Goal: Information Seeking & Learning: Learn about a topic

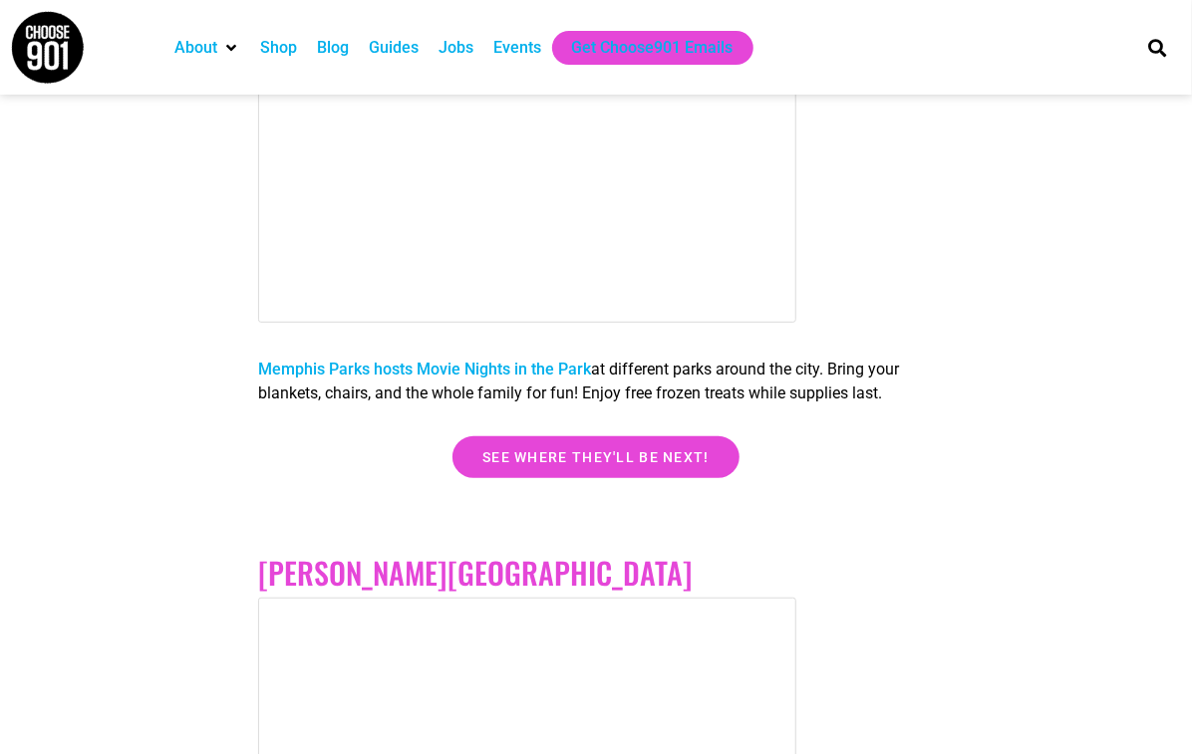
scroll to position [3587, 0]
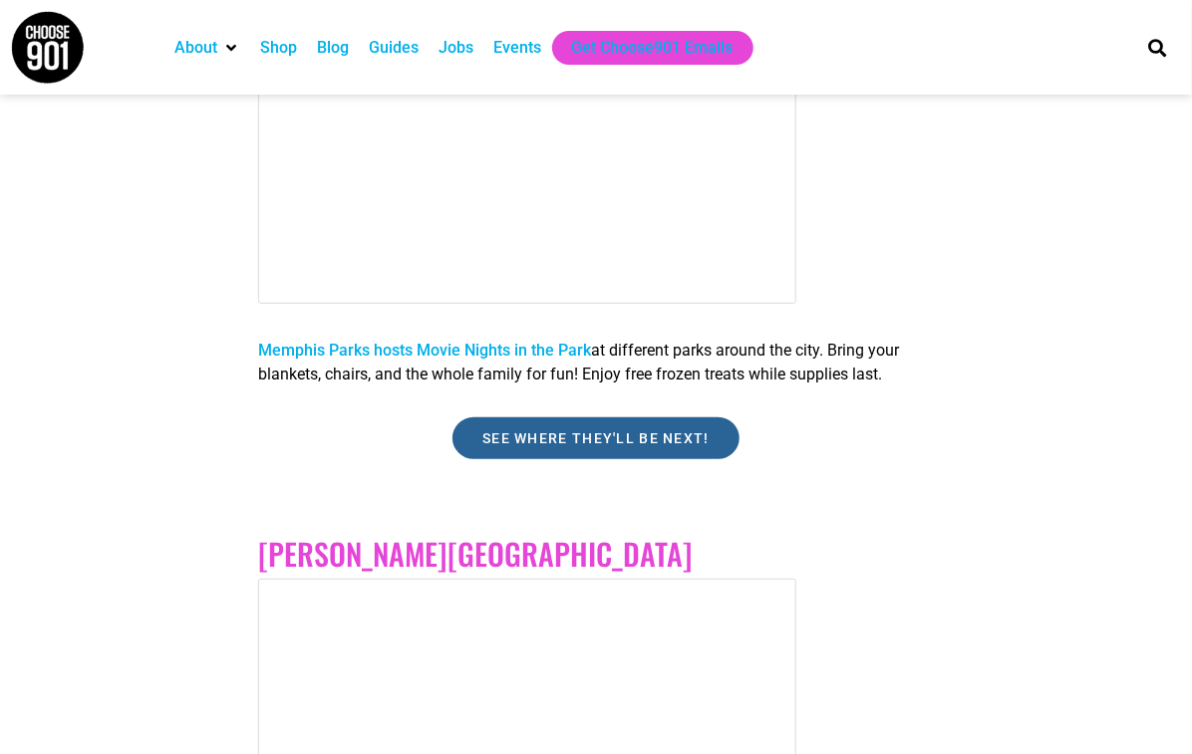
click at [596, 429] on link "See where they'll be next!" at bounding box center [595, 438] width 287 height 42
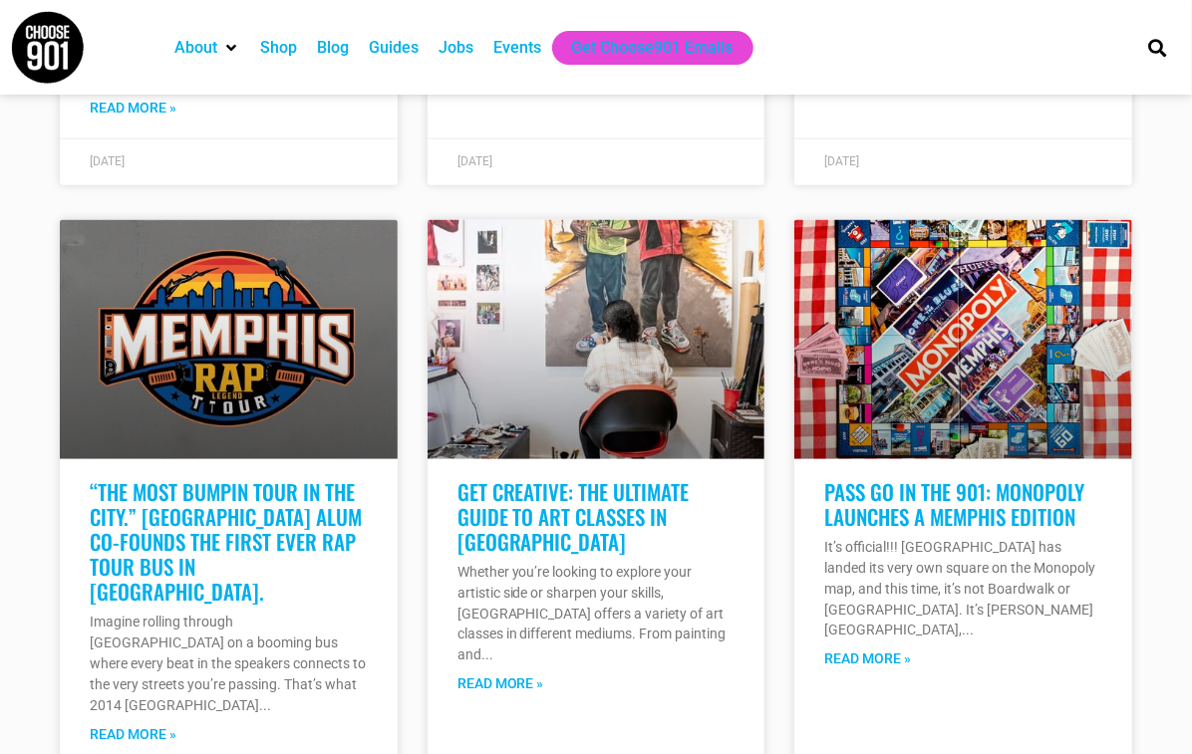
scroll to position [7671, 0]
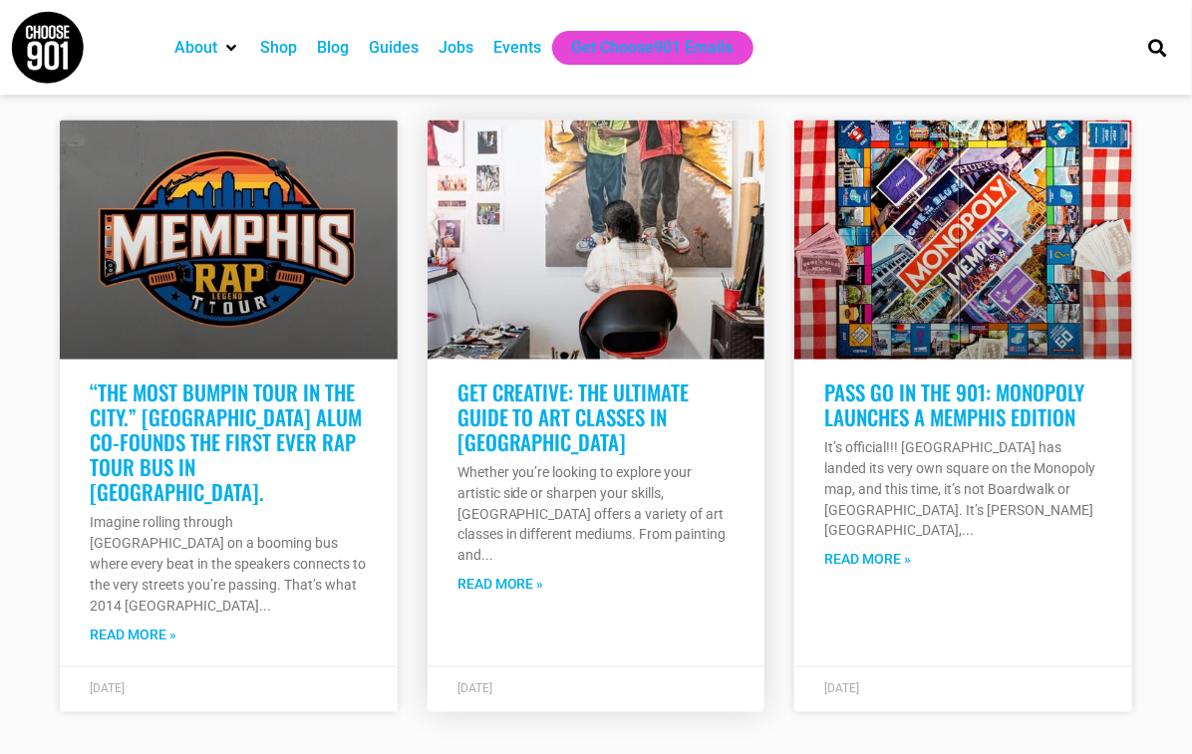
click at [487, 575] on link "Read More »" at bounding box center [500, 585] width 87 height 21
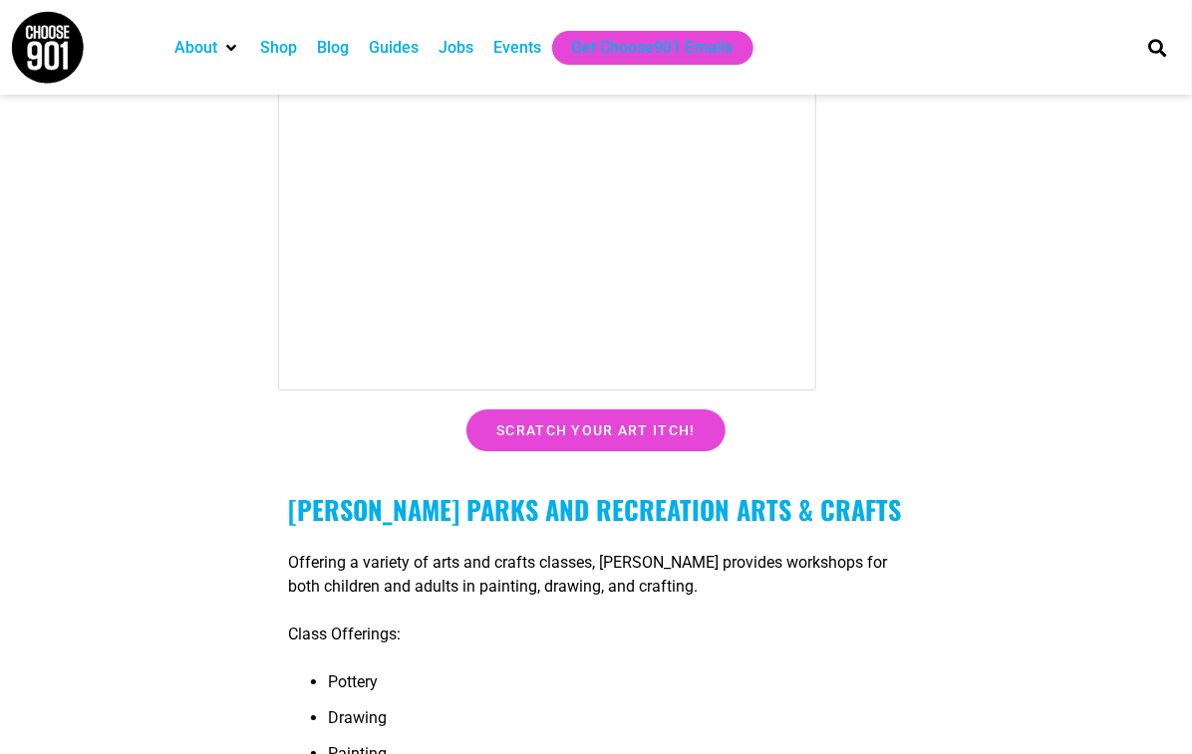
scroll to position [2590, 0]
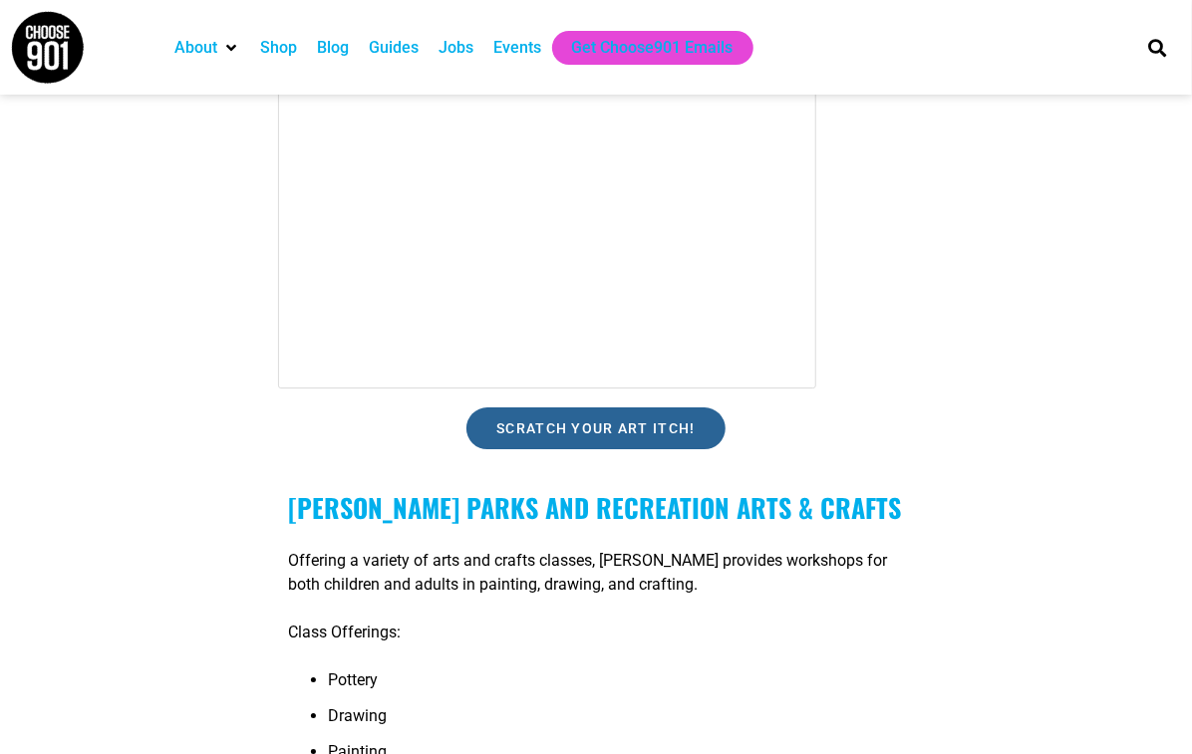
click at [709, 418] on link "Scratch your art itch!" at bounding box center [595, 428] width 259 height 42
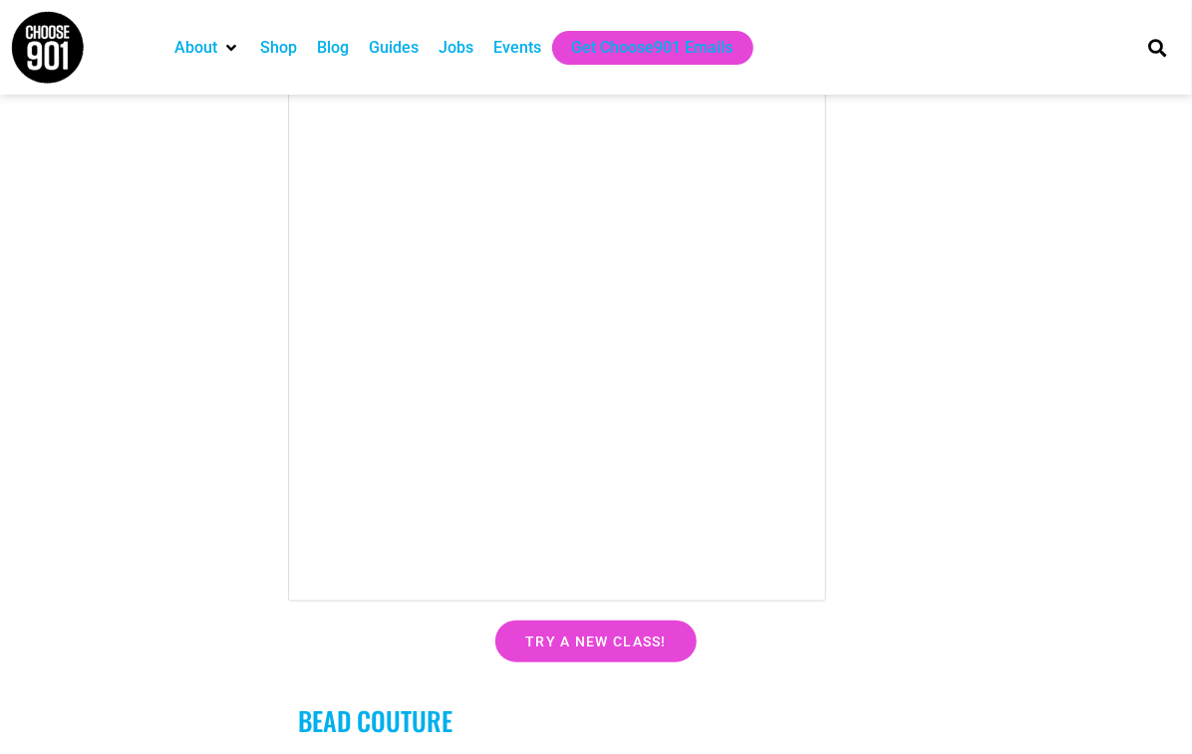
scroll to position [3886, 0]
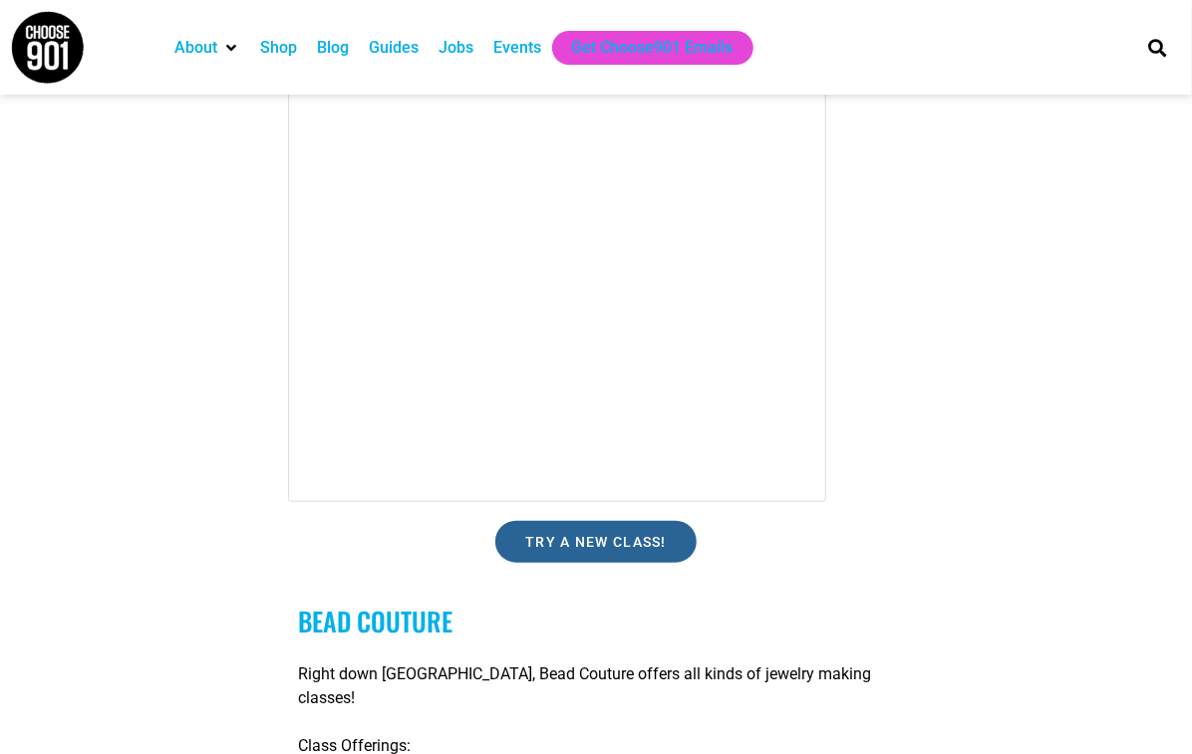
click at [644, 535] on span "Try a new class!" at bounding box center [595, 542] width 141 height 14
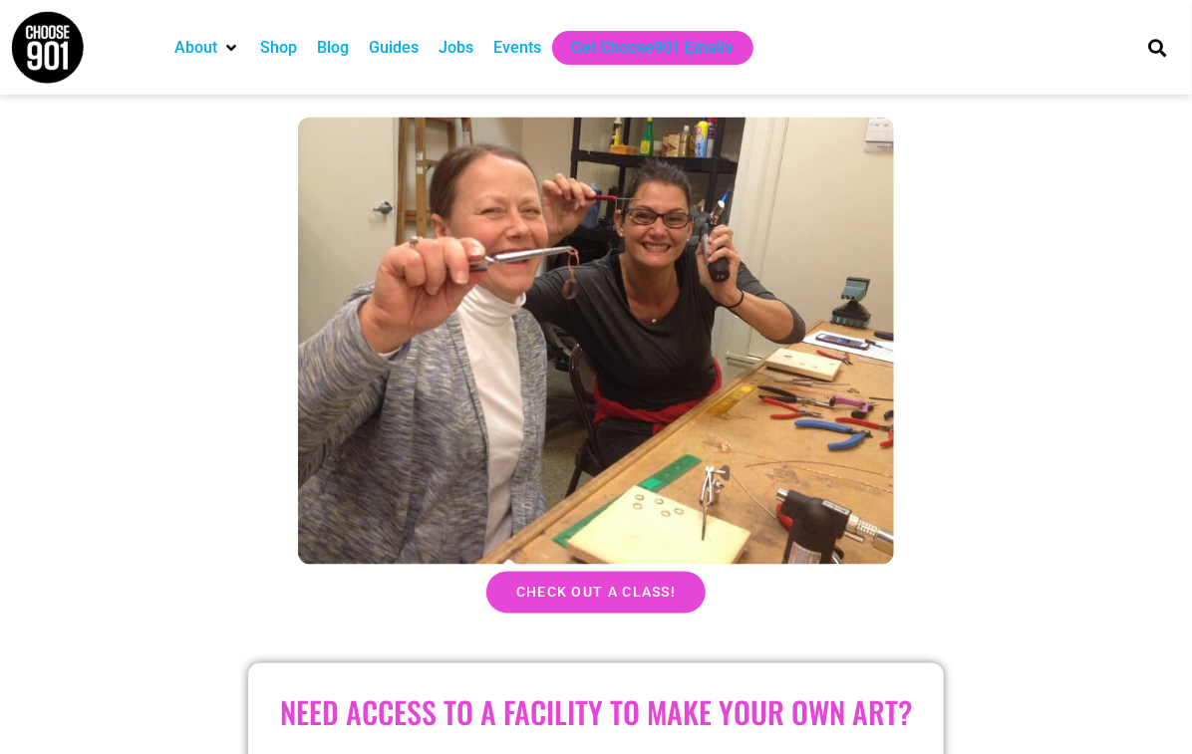
scroll to position [4583, 0]
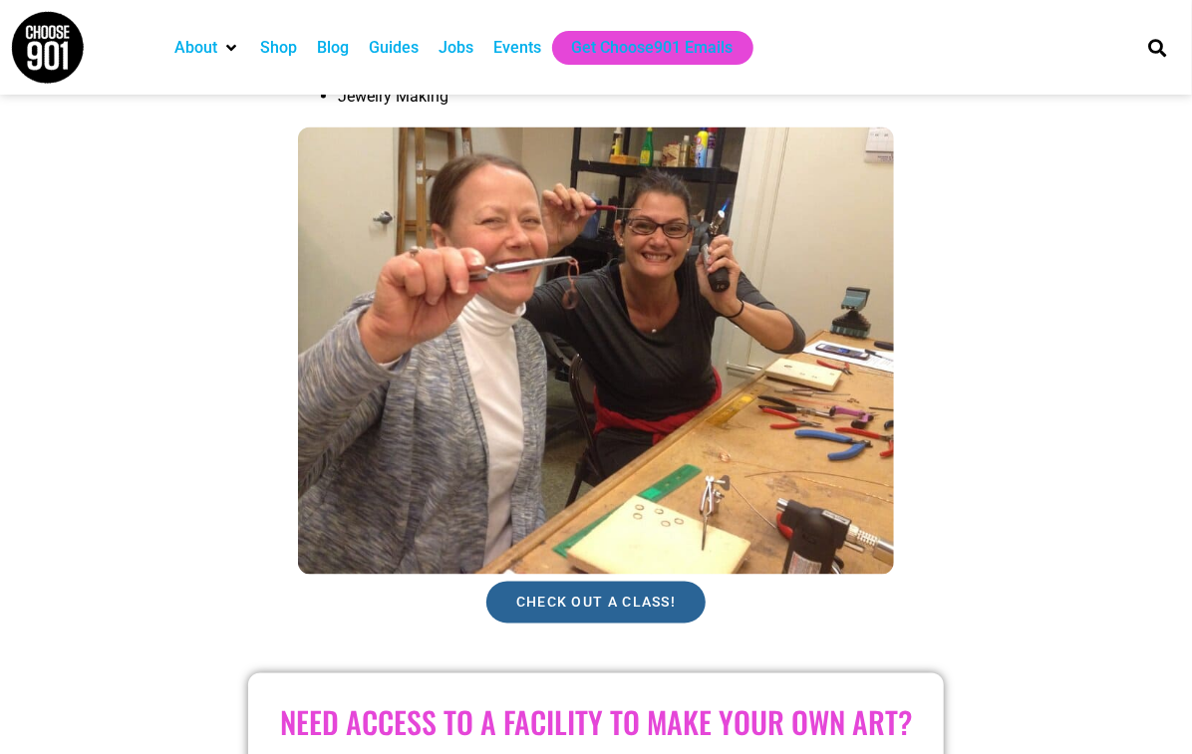
click at [622, 582] on link "Check out a class!" at bounding box center [595, 603] width 219 height 42
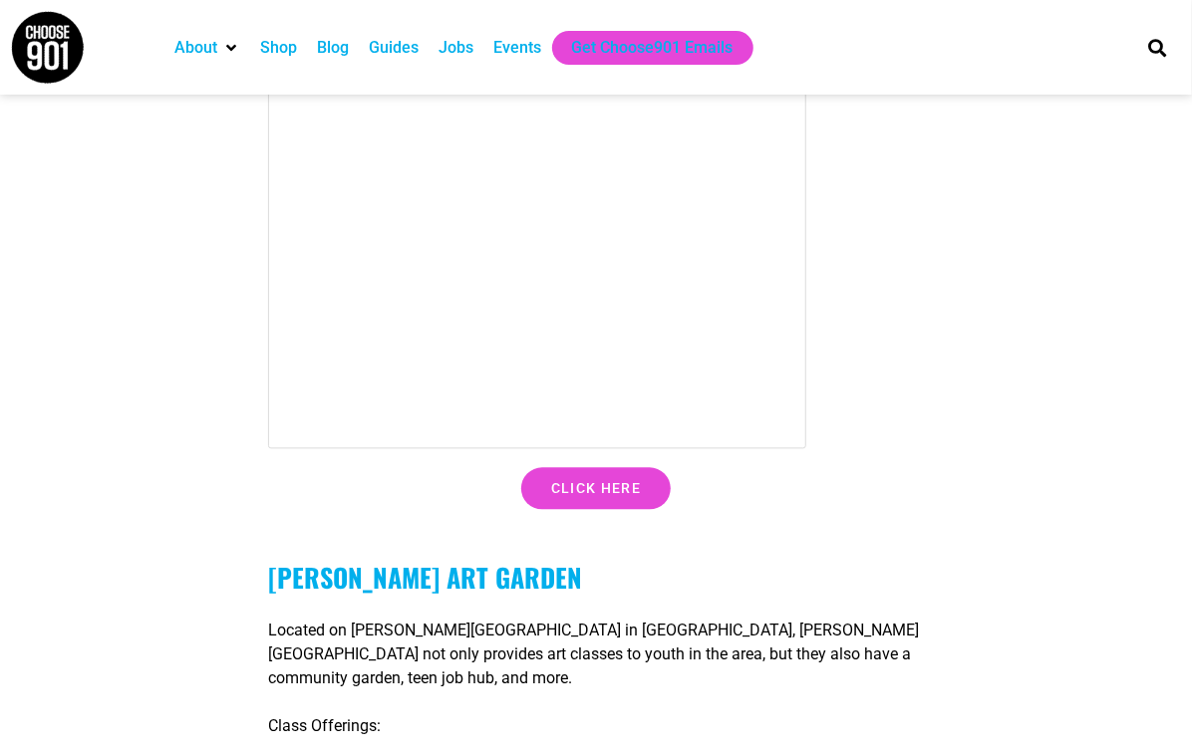
scroll to position [8170, 0]
